Goal: Obtain resource: Download file/media

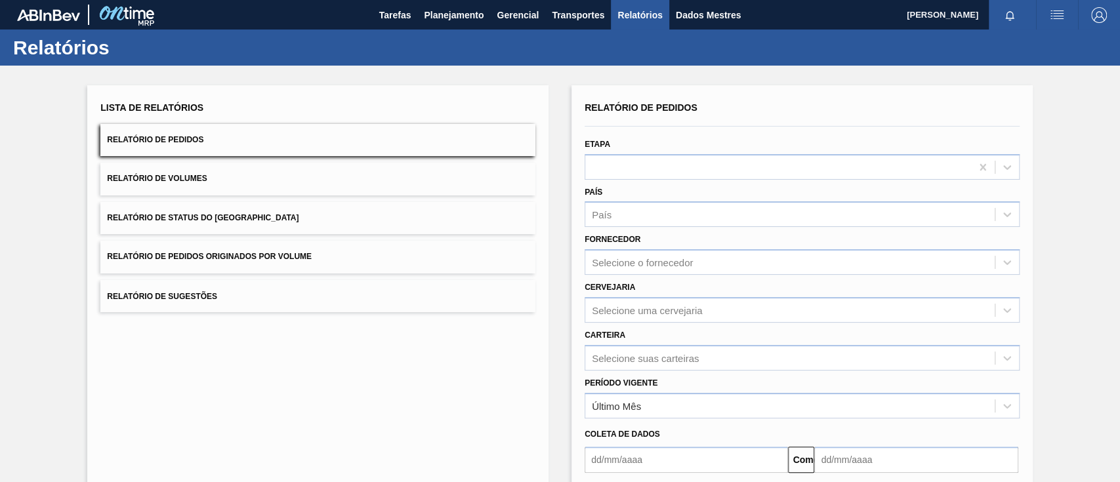
drag, startPoint x: 0, startPoint y: 0, endPoint x: 552, endPoint y: 433, distance: 702.0
drag, startPoint x: 552, startPoint y: 433, endPoint x: 404, endPoint y: 260, distance: 228.0
click at [404, 260] on button "Relatório de Pedidos Originados por Volume" at bounding box center [317, 257] width 435 height 32
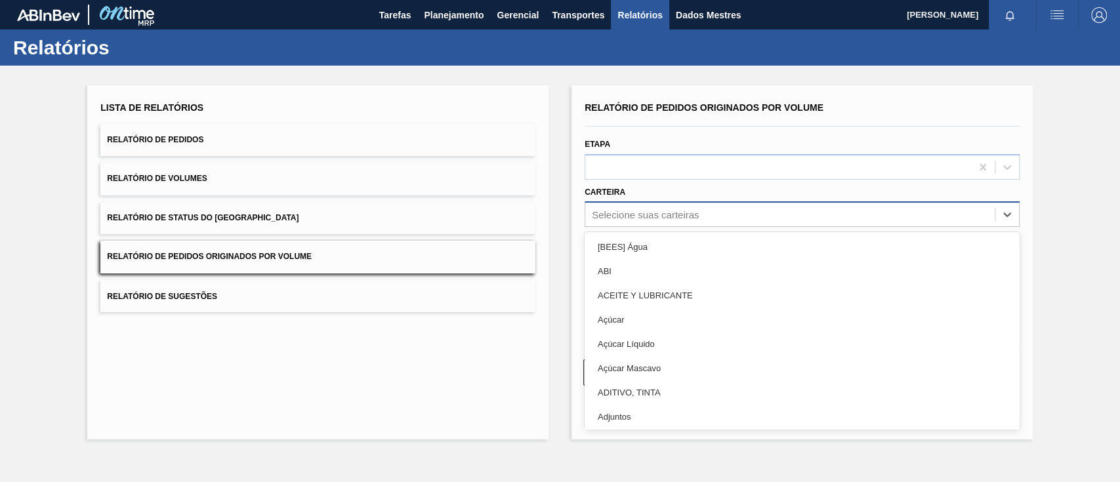
click at [610, 210] on font "Selecione suas carteiras" at bounding box center [645, 214] width 107 height 11
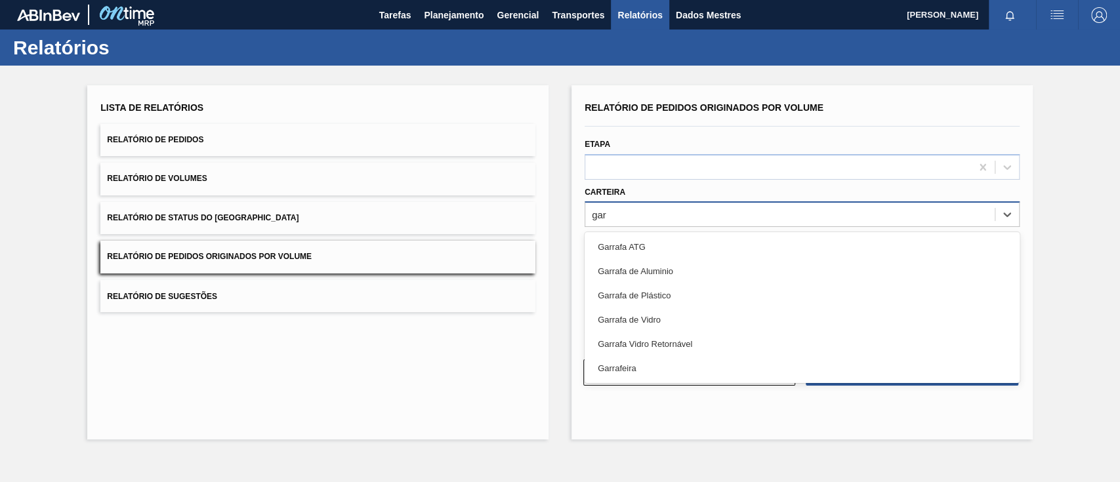
type input "garr"
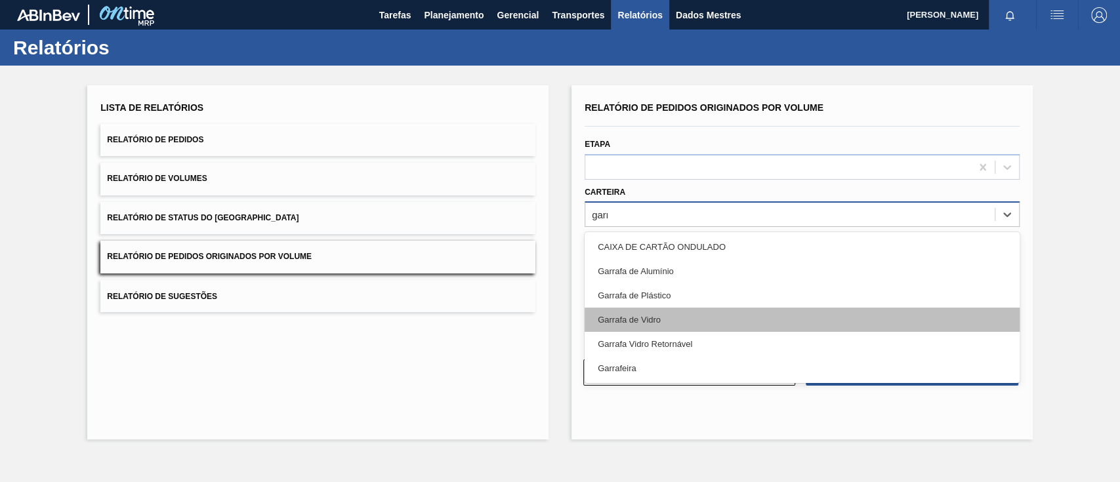
click at [671, 314] on div "Garrafa de Vidro" at bounding box center [802, 320] width 435 height 24
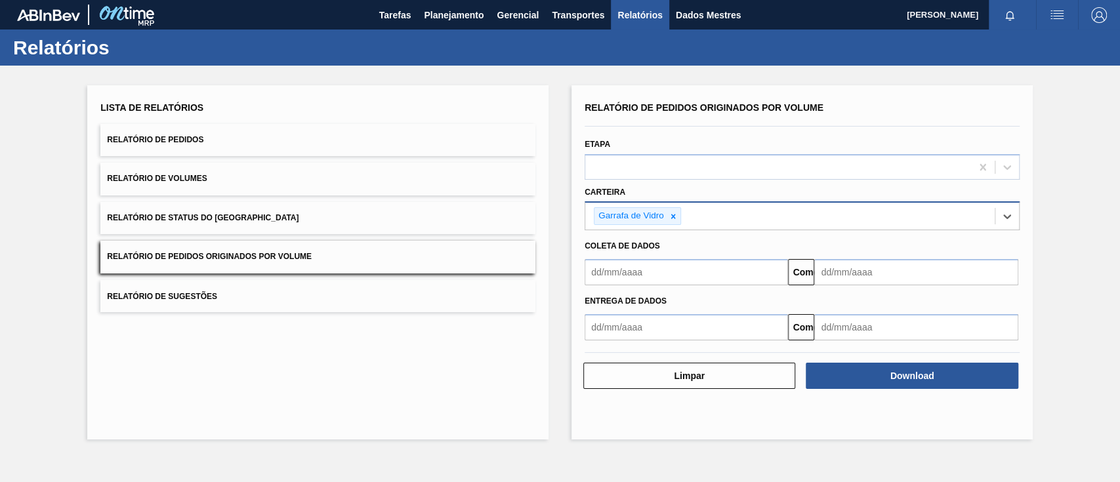
click at [633, 264] on input "text" at bounding box center [686, 272] width 203 height 26
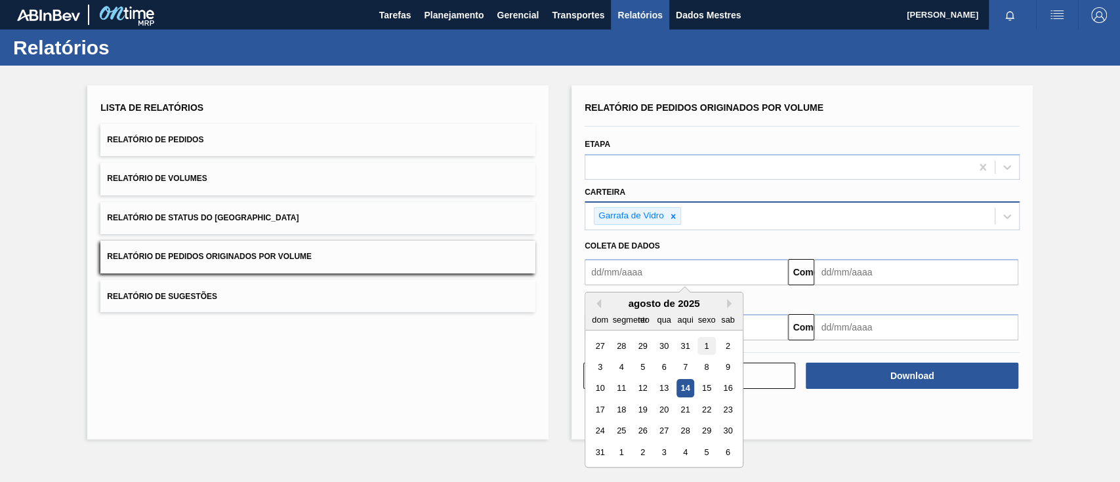
click at [710, 344] on div "1" at bounding box center [706, 346] width 18 height 18
type input "[DATE]"
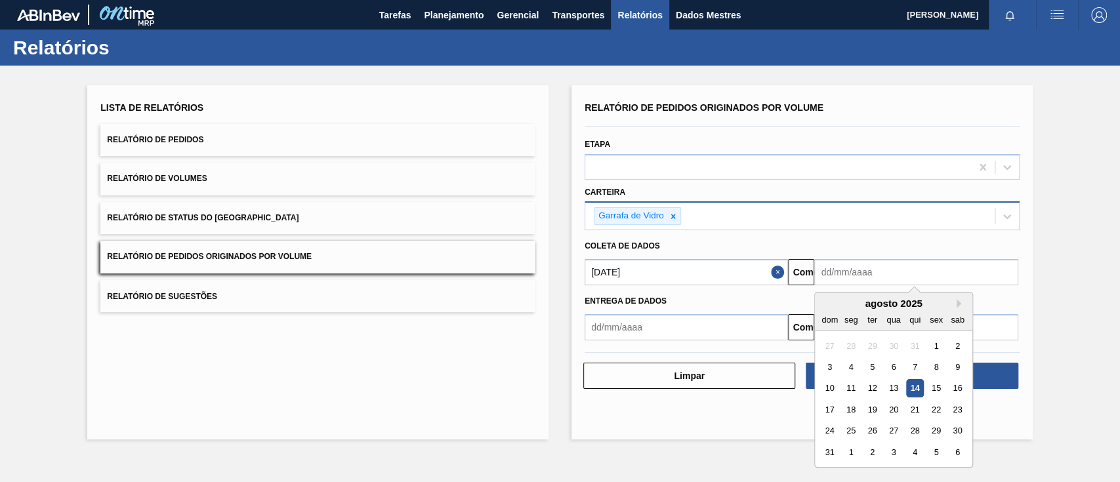
click at [848, 272] on input "text" at bounding box center [915, 272] width 203 height 26
click at [896, 412] on font "20" at bounding box center [893, 410] width 9 height 10
type input "[DATE]"
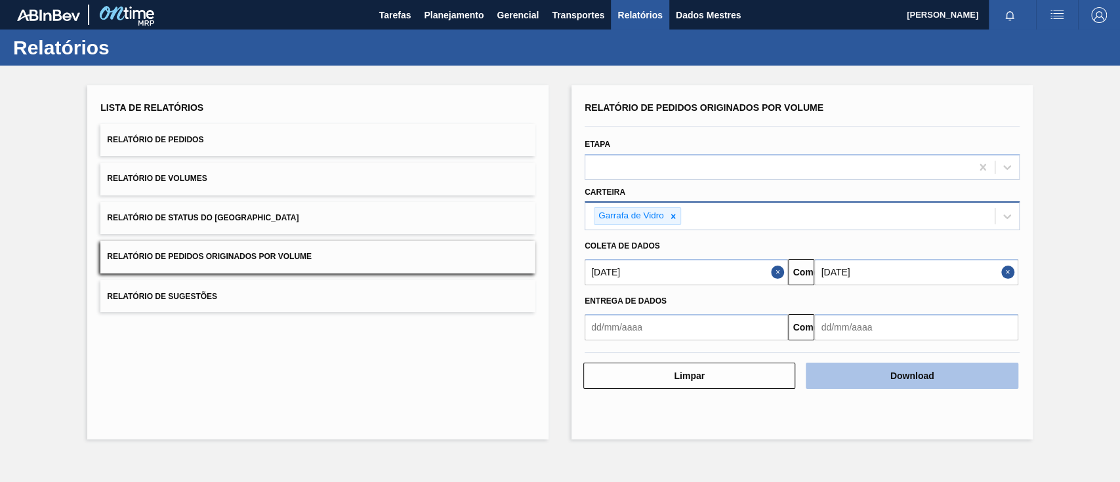
click at [907, 367] on button "Download" at bounding box center [912, 376] width 212 height 26
